Goal: Information Seeking & Learning: Learn about a topic

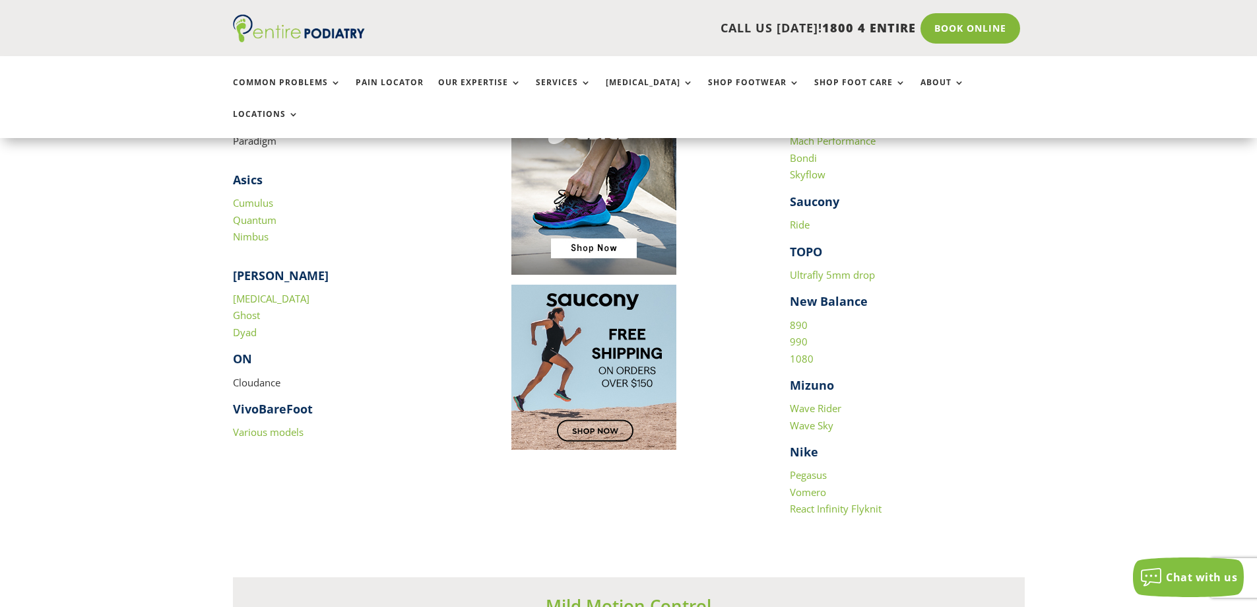
scroll to position [1373, 0]
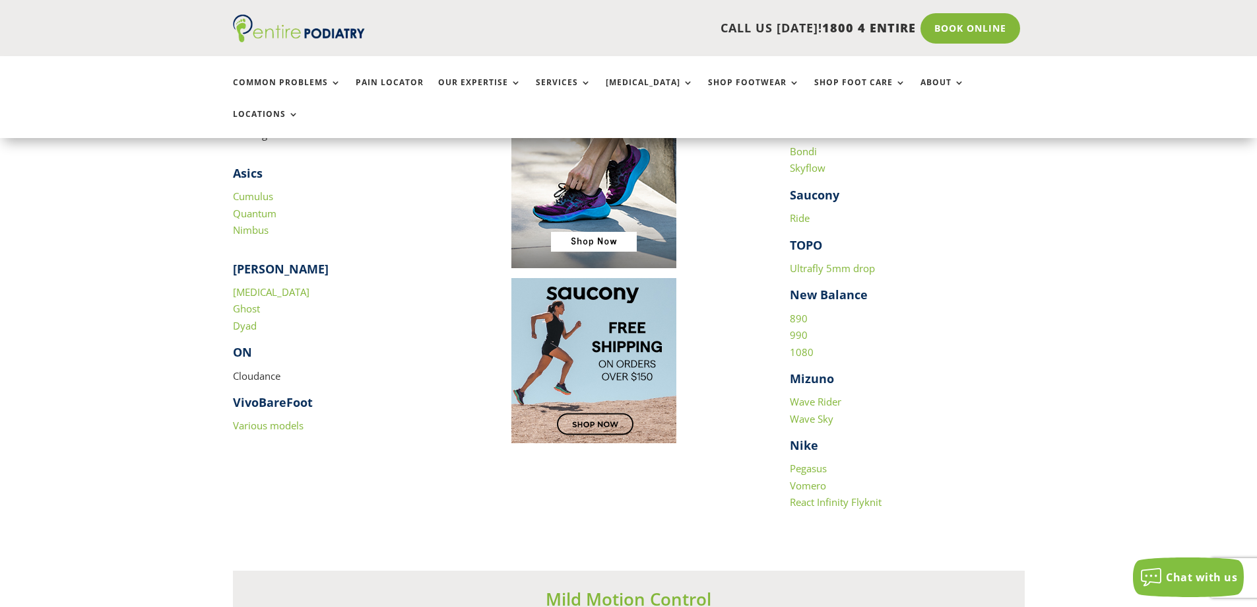
click at [801, 345] on link "1080" at bounding box center [802, 351] width 24 height 13
click at [801, 328] on link "990" at bounding box center [799, 334] width 18 height 13
click at [793, 312] on link "890" at bounding box center [799, 318] width 18 height 13
click at [822, 478] on link "Vomero" at bounding box center [808, 484] width 36 height 13
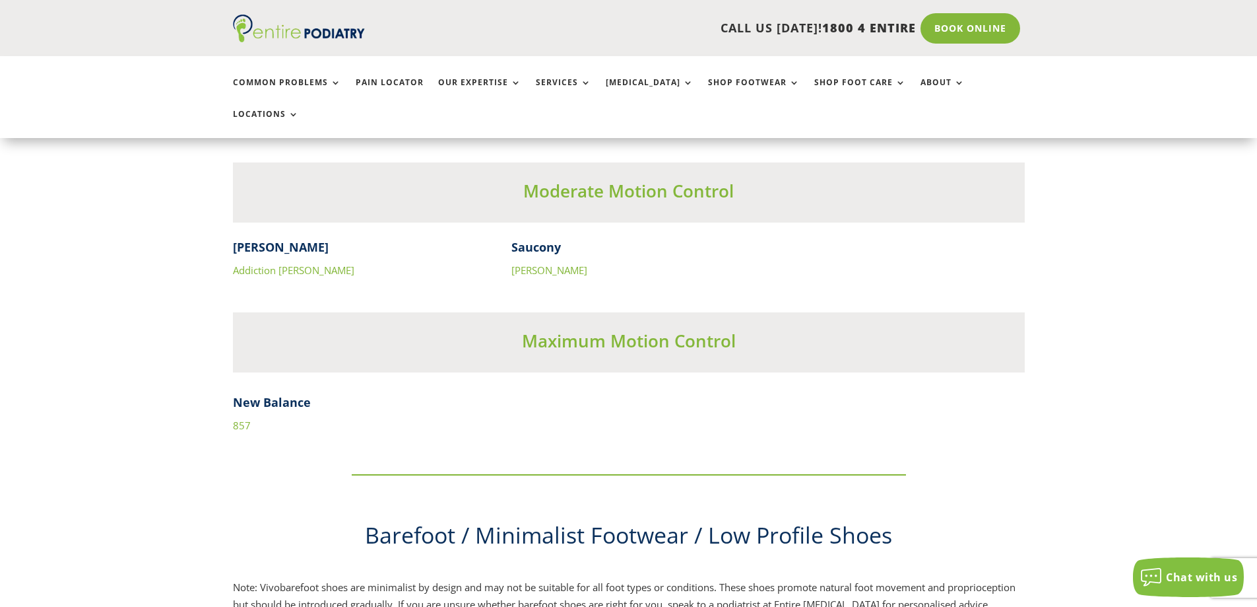
scroll to position [4224, 0]
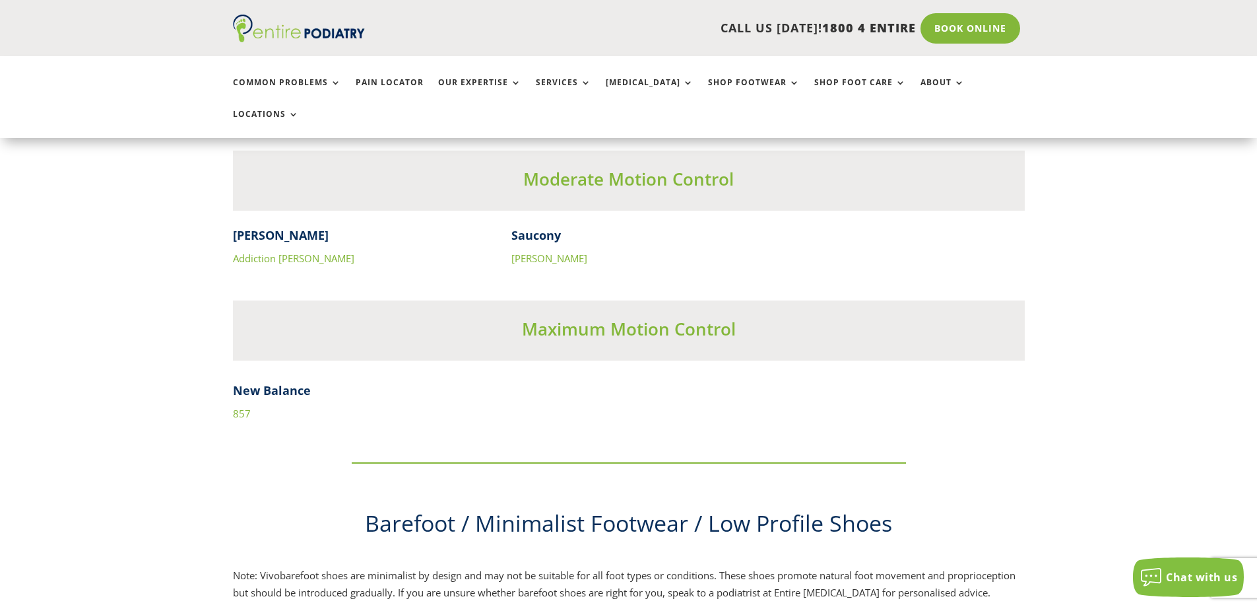
click at [253, 405] on p "857" at bounding box center [629, 413] width 792 height 17
click at [244, 407] on link "857" at bounding box center [242, 413] width 18 height 13
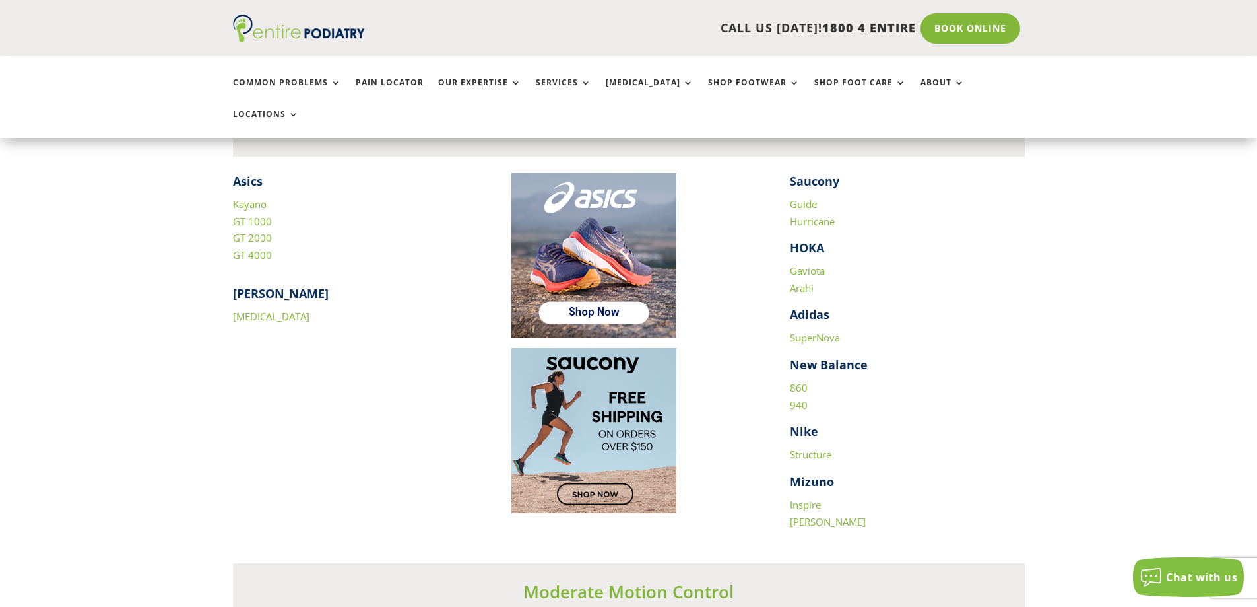
scroll to position [1848, 0]
click at [810, 447] on link "Structure" at bounding box center [811, 453] width 42 height 13
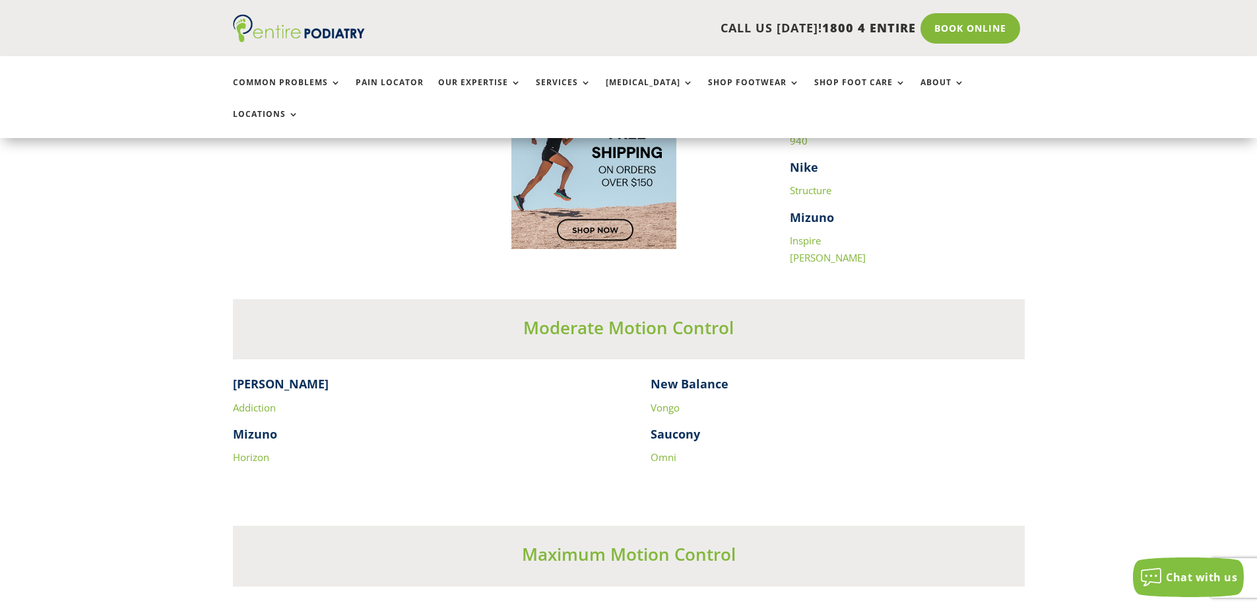
scroll to position [2112, 0]
click at [667, 400] on link "Vongo" at bounding box center [665, 406] width 29 height 13
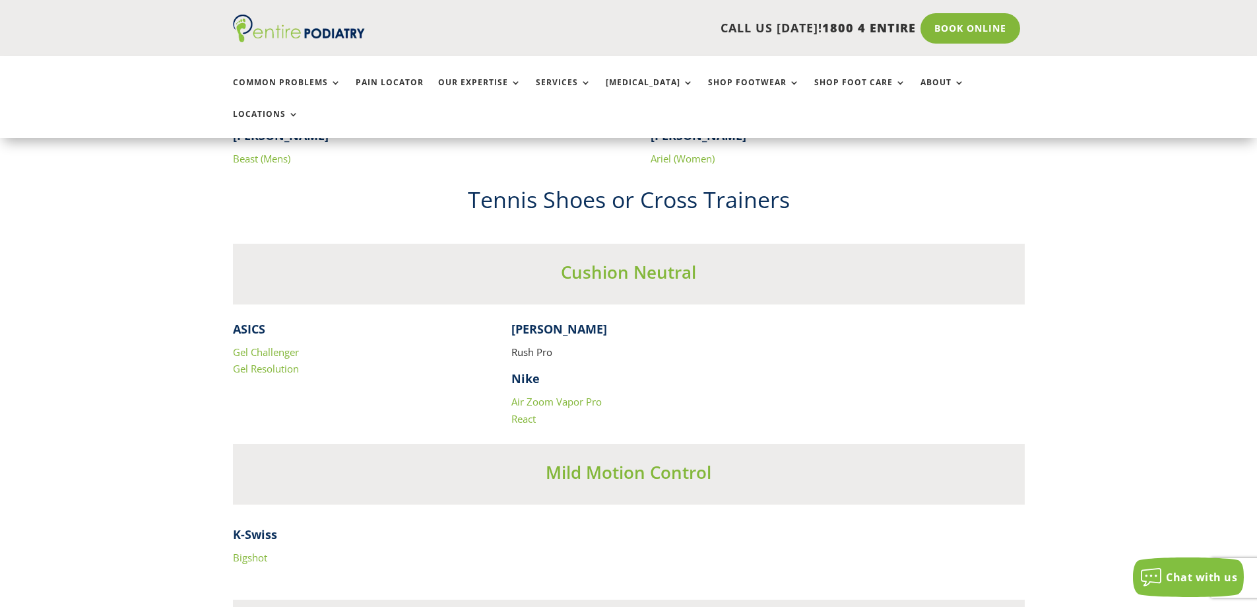
scroll to position [2587, 0]
click at [552, 394] on link "Air Zoom Vapor Pro" at bounding box center [556, 400] width 90 height 13
click at [528, 411] on link "React" at bounding box center [523, 417] width 24 height 13
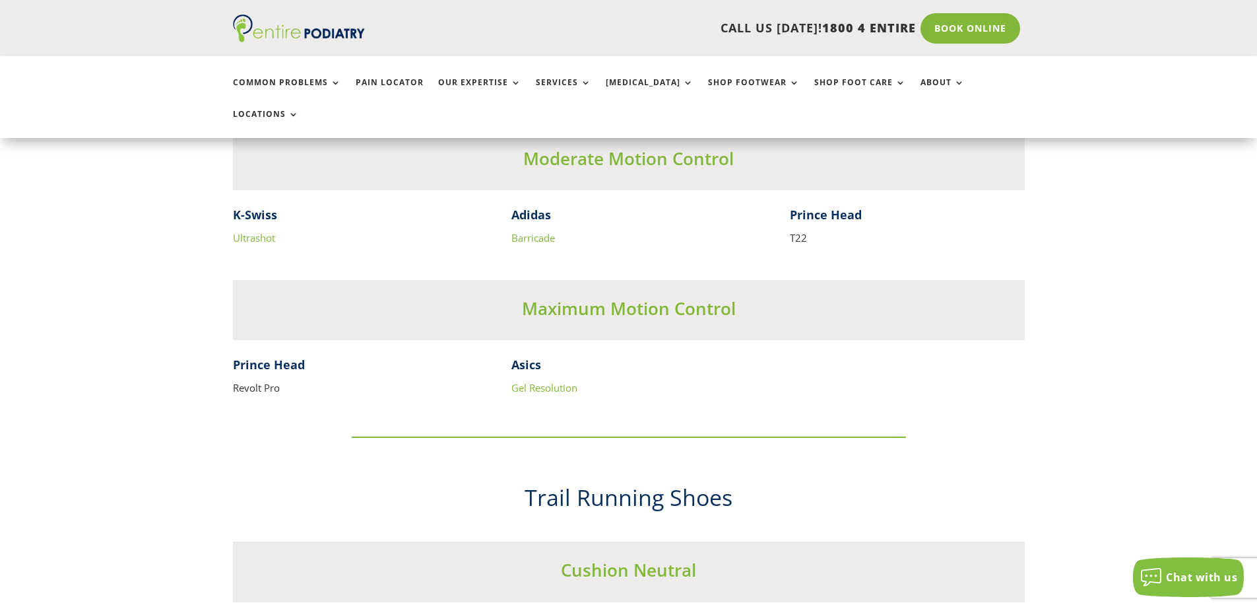
scroll to position [3062, 0]
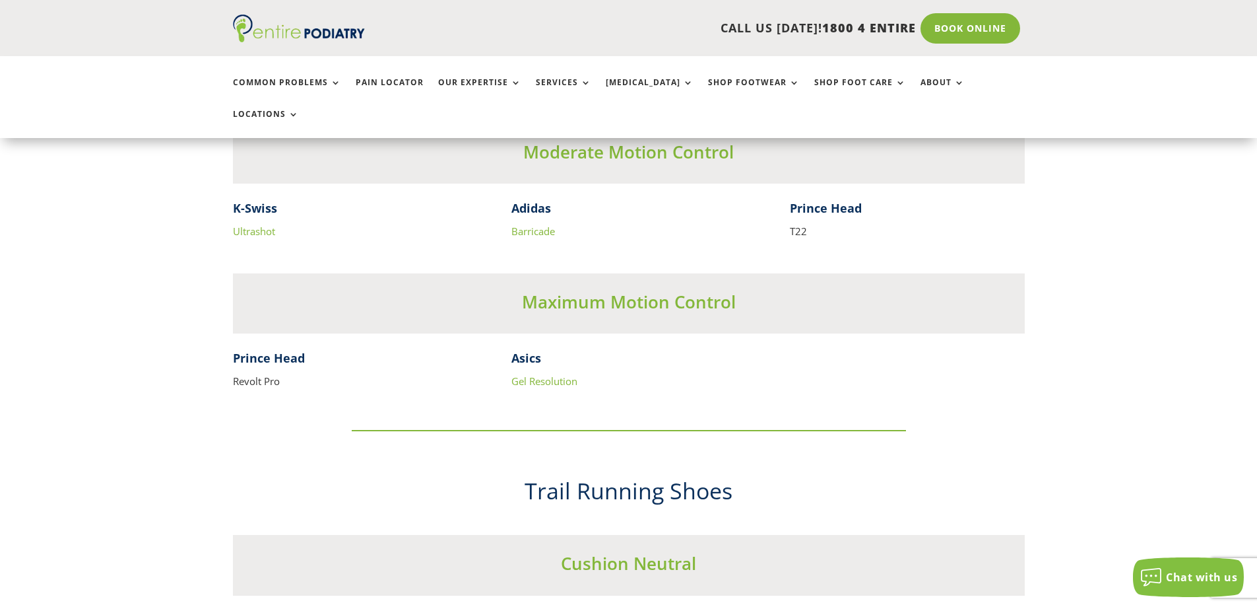
click at [523, 224] on link "Barricade" at bounding box center [533, 230] width 44 height 13
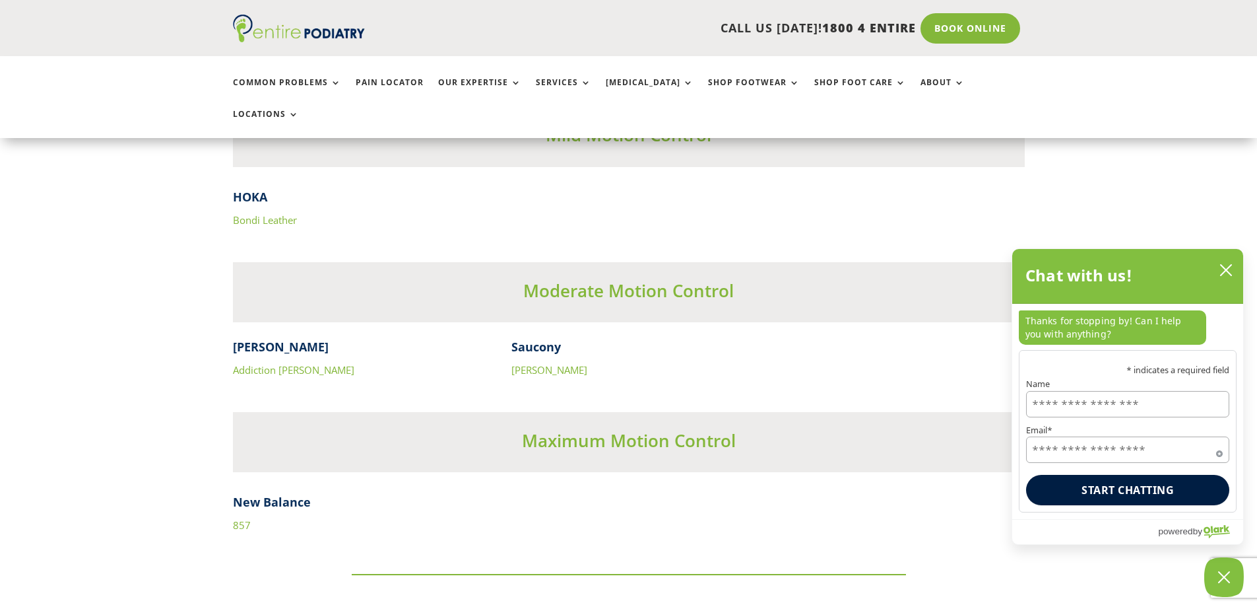
scroll to position [4118, 0]
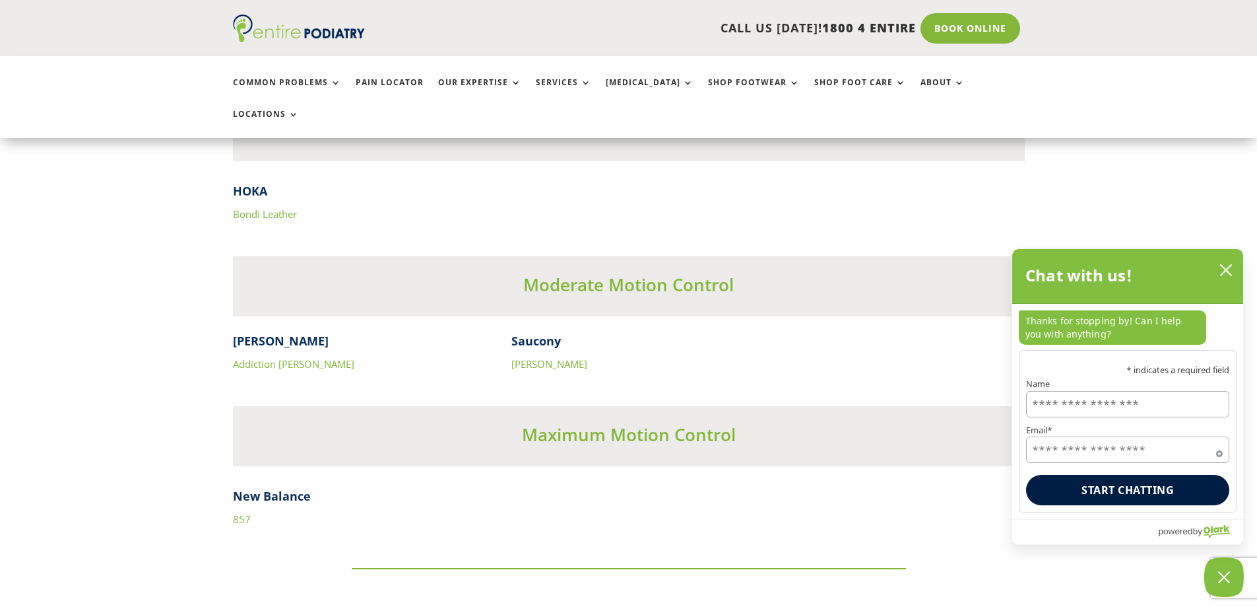
click at [243, 512] on link "857" at bounding box center [242, 518] width 18 height 13
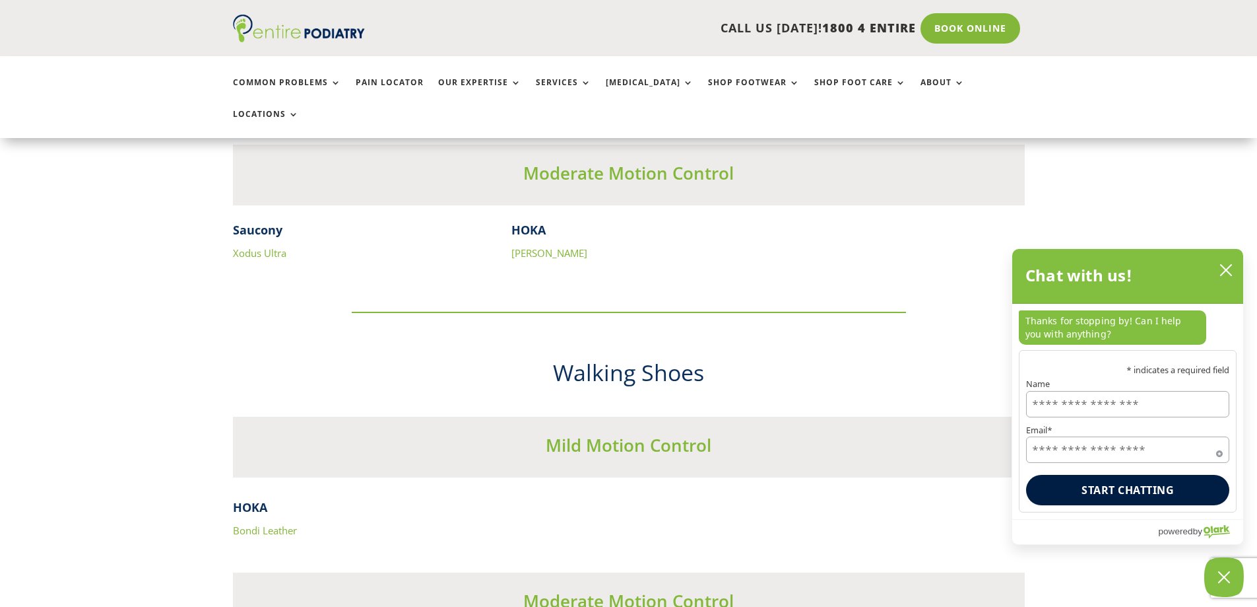
scroll to position [3801, 0]
